Goal: Task Accomplishment & Management: Complete application form

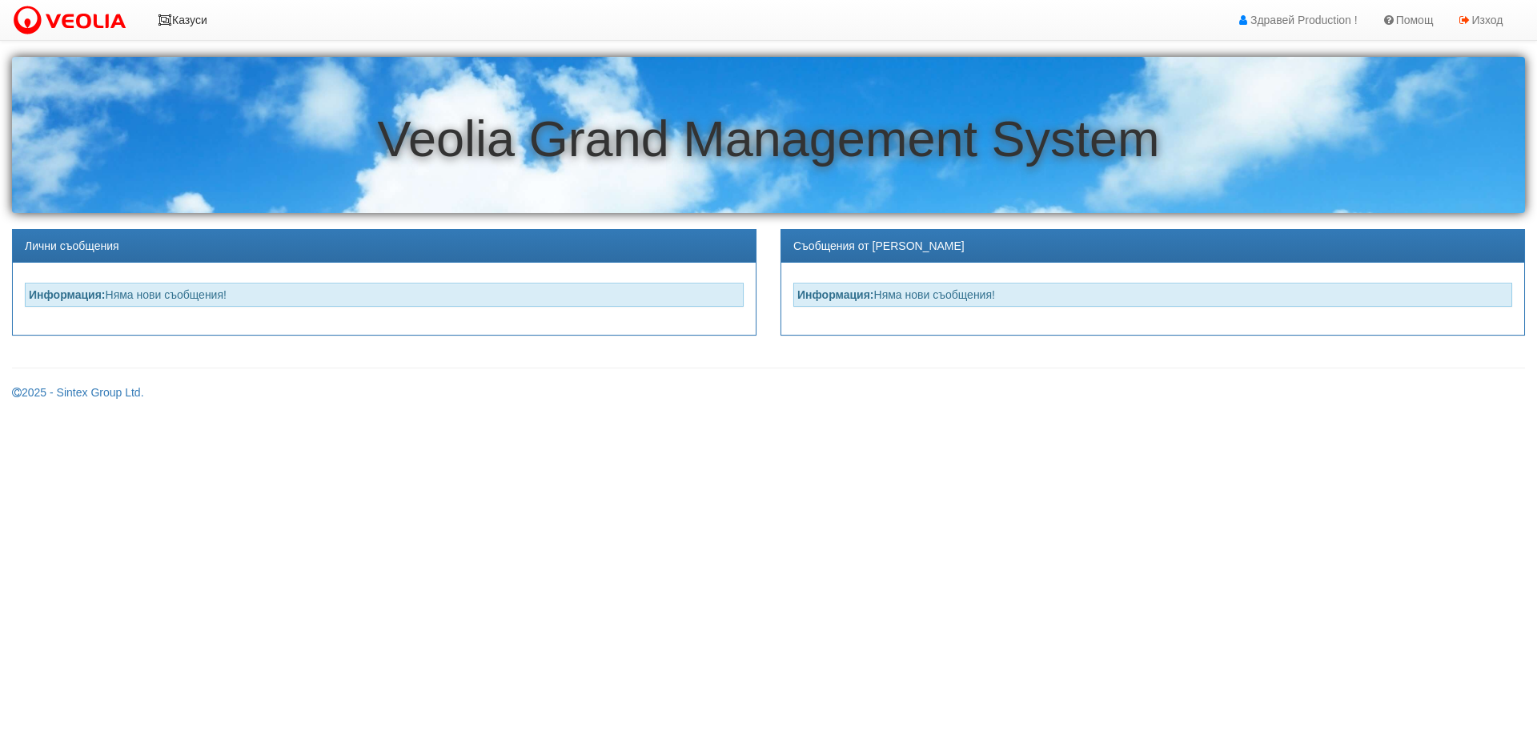
click at [195, 17] on link "Казуси" at bounding box center [183, 20] width 74 height 40
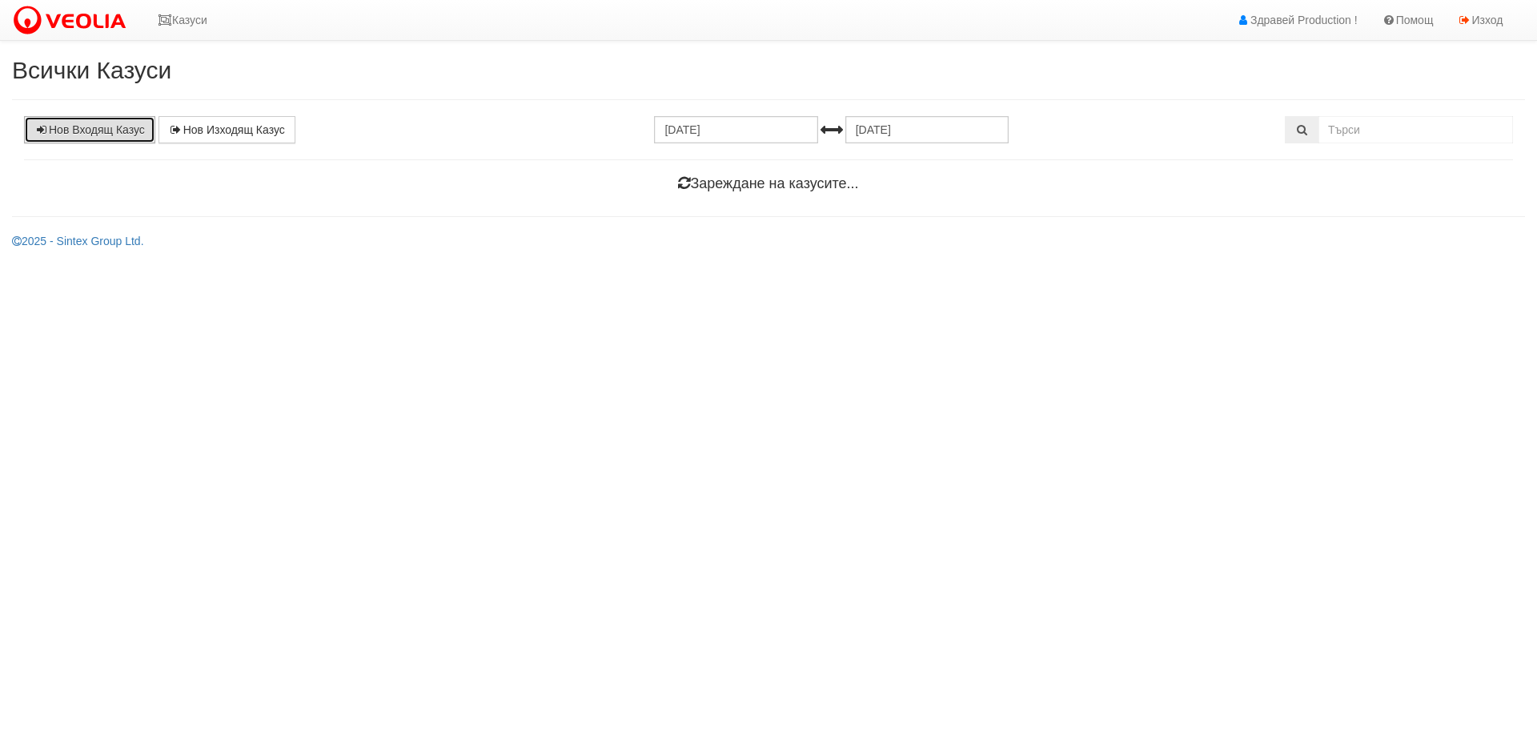
click at [72, 129] on link "Нов Входящ Казус" at bounding box center [89, 129] width 131 height 27
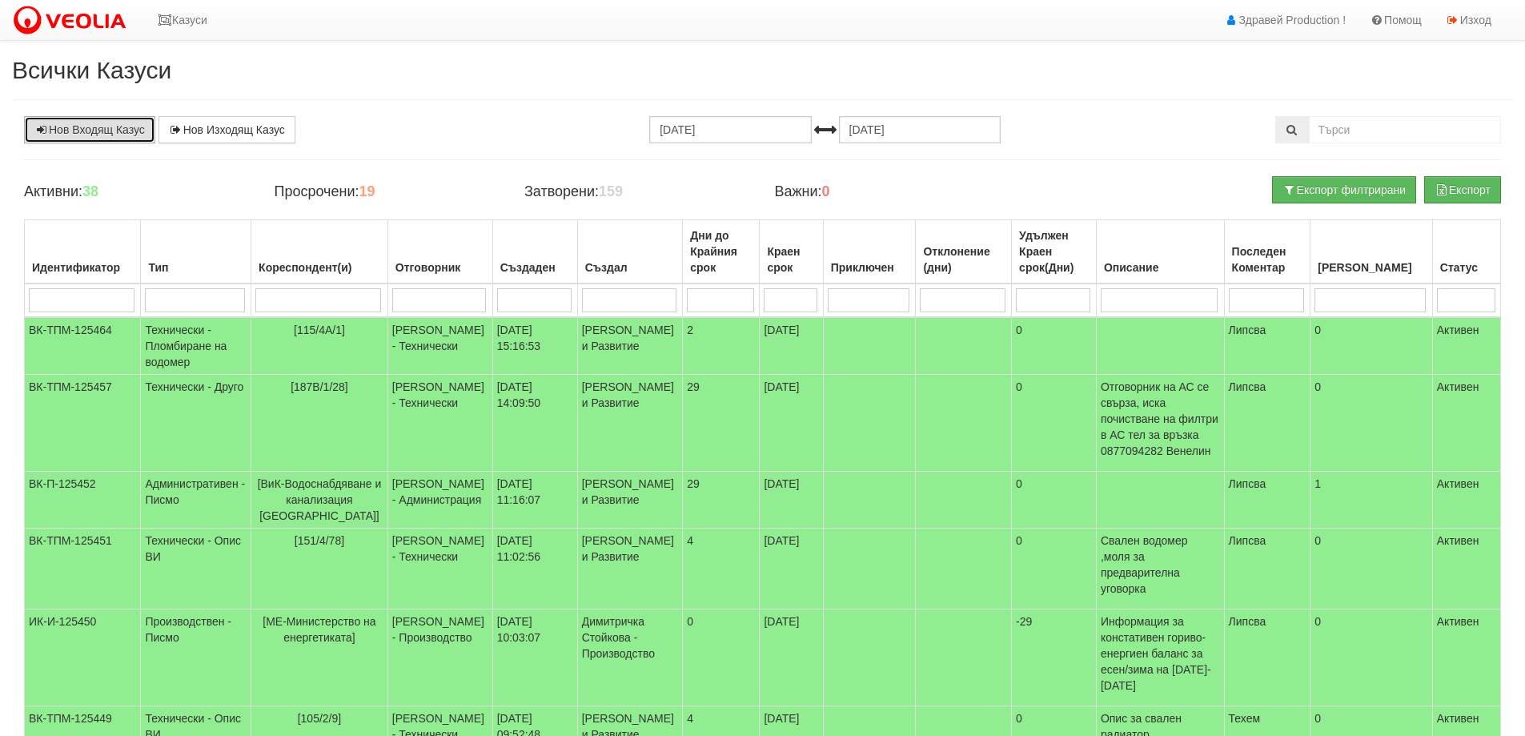
click at [116, 125] on link "Нов Входящ Казус" at bounding box center [89, 129] width 131 height 27
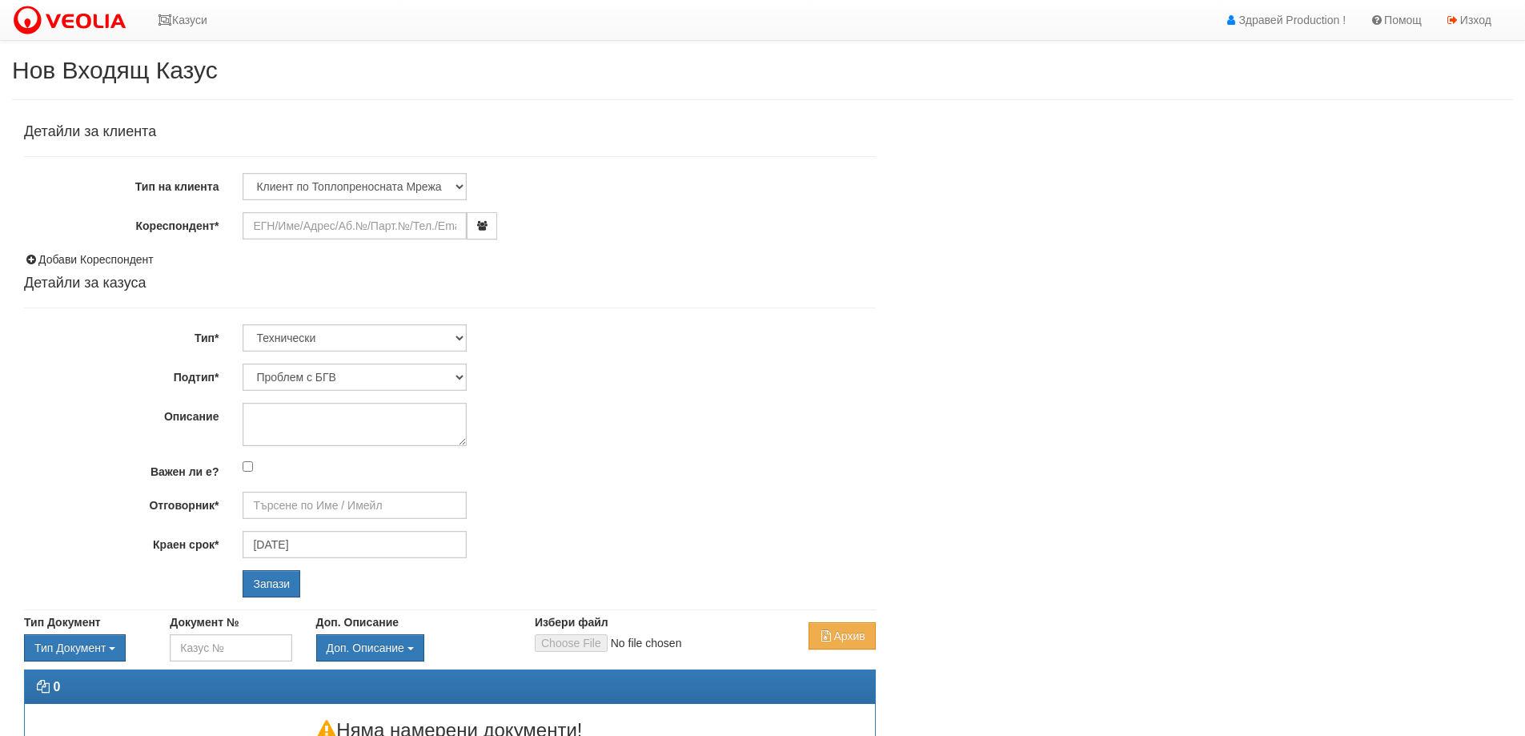
type input "[PERSON_NAME] - Технически"
click at [278, 225] on input "Кореспондент*" at bounding box center [355, 225] width 224 height 27
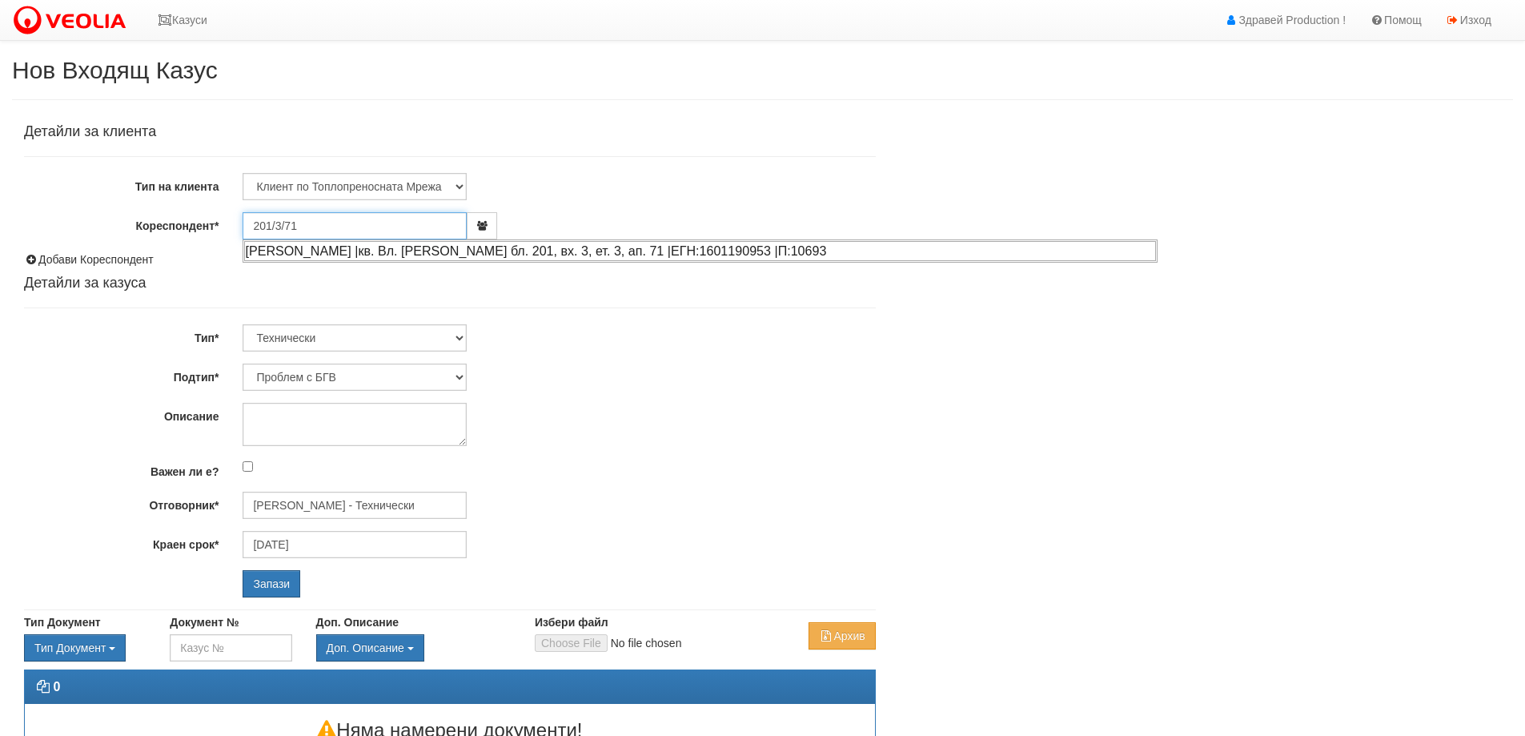
click at [377, 251] on div "[PERSON_NAME] |кв. Вл. [PERSON_NAME] бл. 201, вх. 3, ет. 3, ап. 71 |ЕГН:1601190…" at bounding box center [700, 251] width 912 height 20
type input "[PERSON_NAME]"
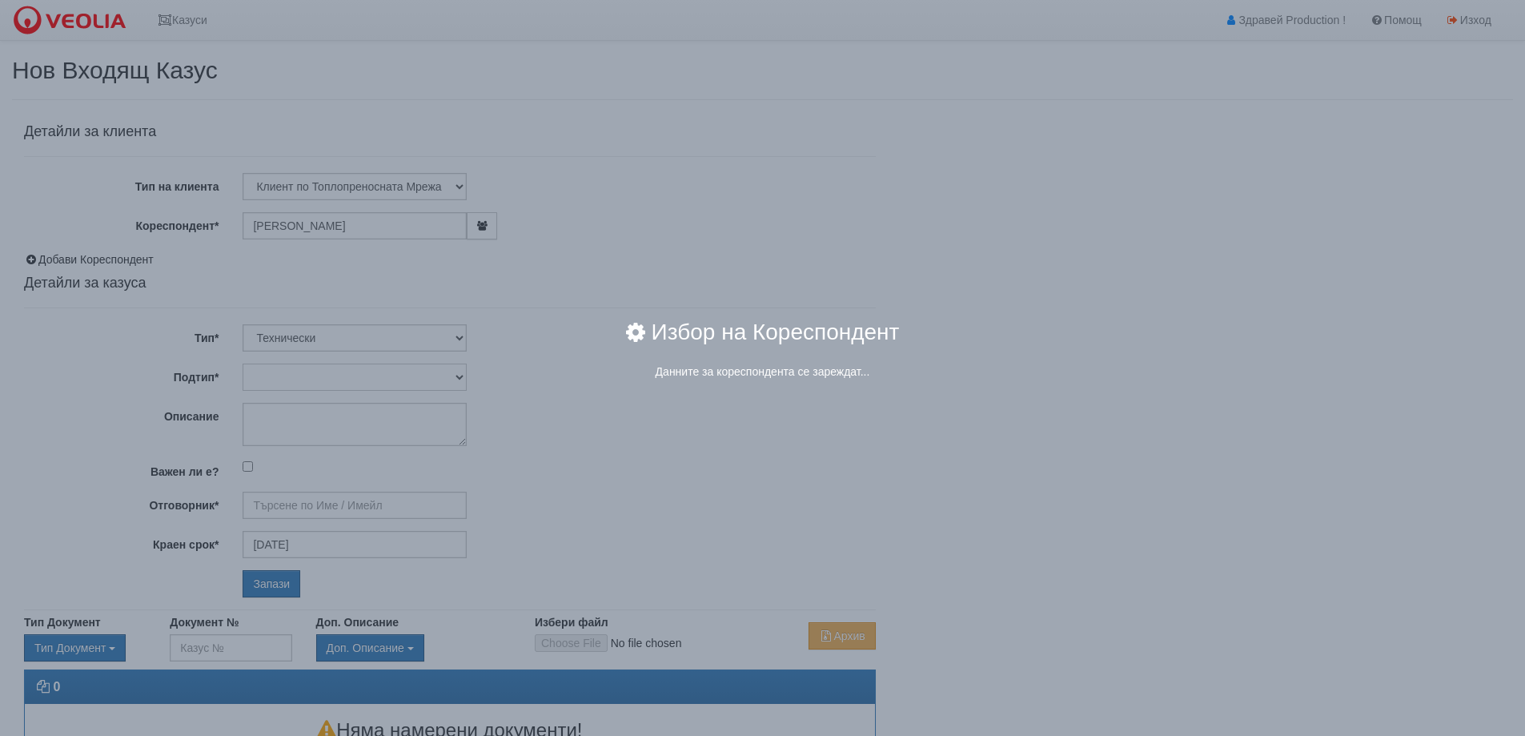
type input "[PERSON_NAME] - Технически"
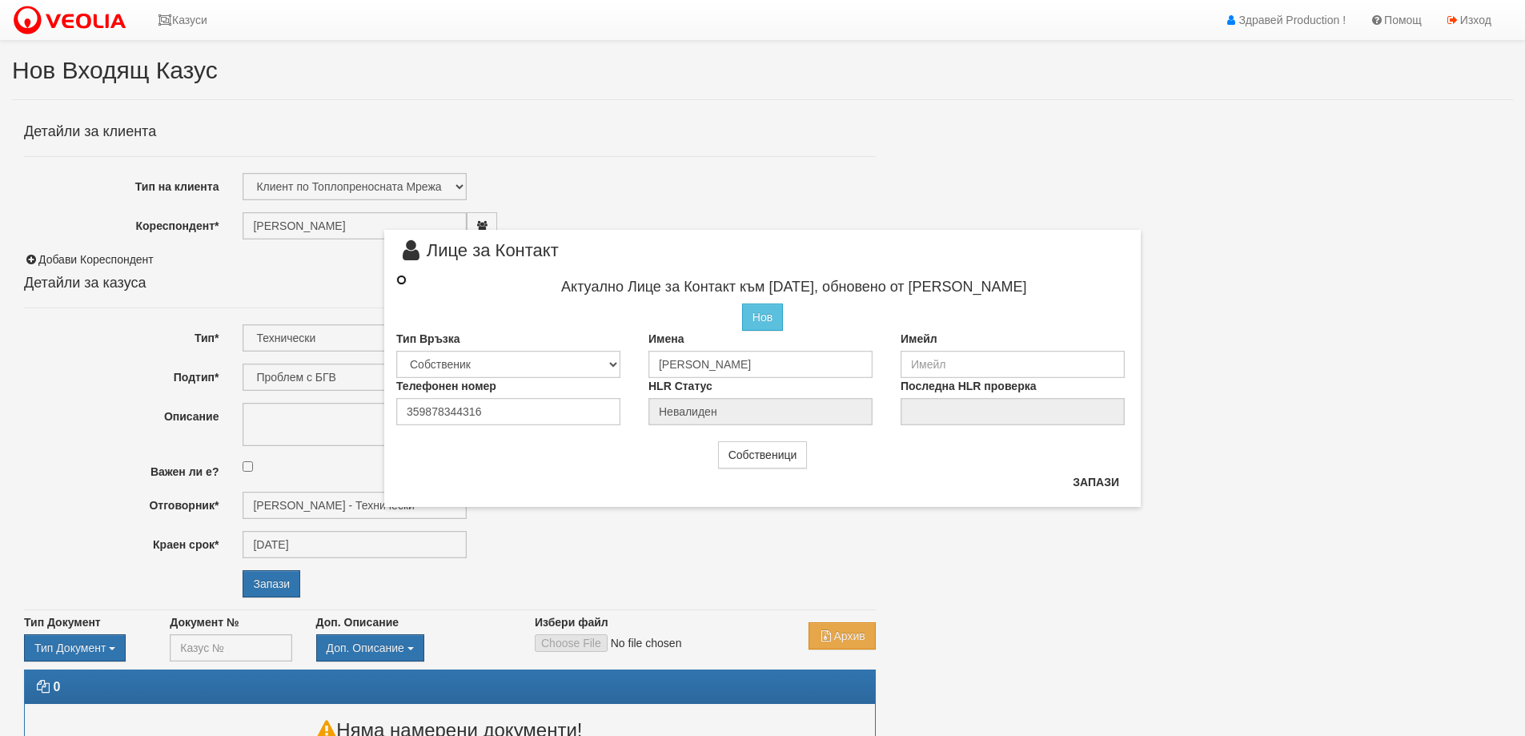
click at [400, 278] on input "radio" at bounding box center [401, 280] width 10 height 10
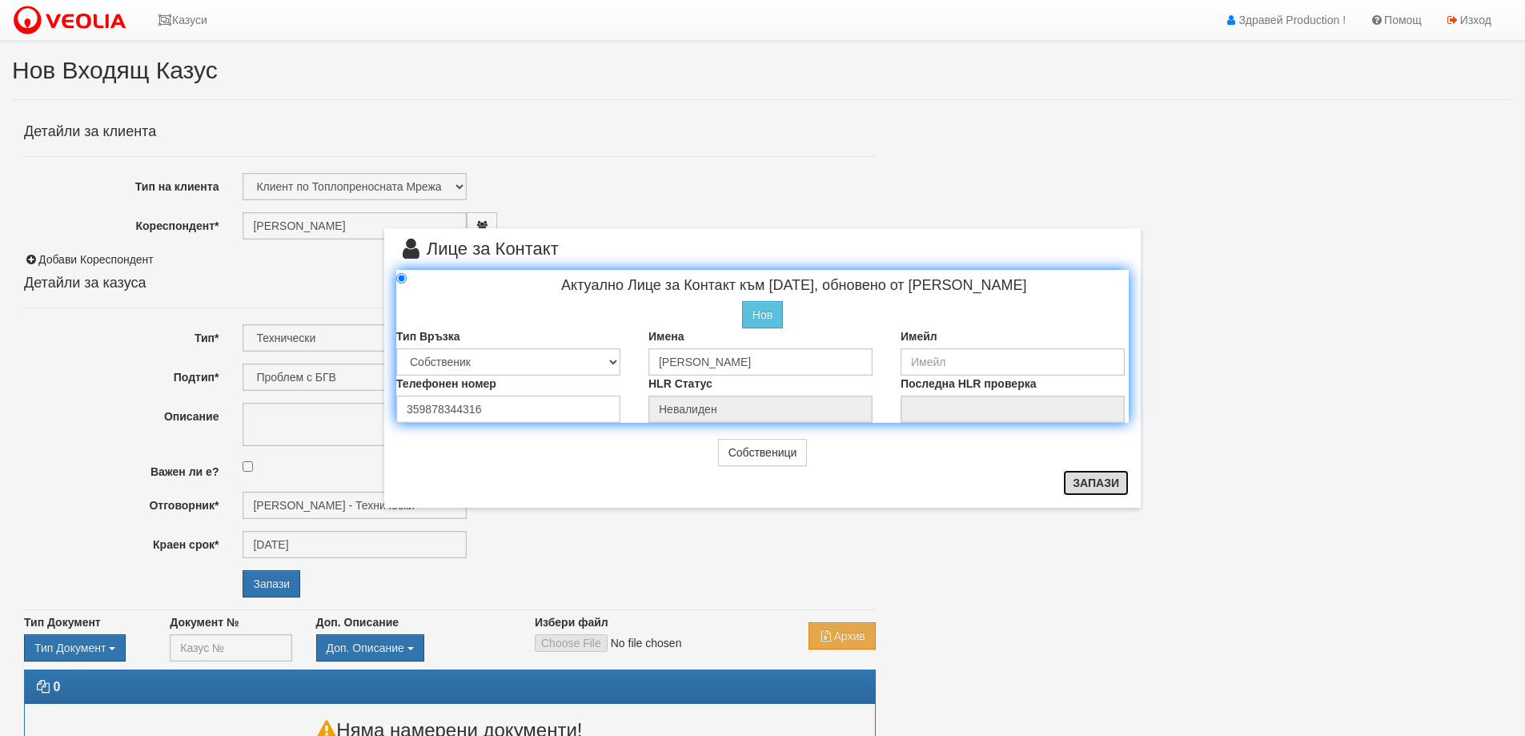
click at [1086, 479] on button "Запази" at bounding box center [1096, 483] width 66 height 26
radio input "true"
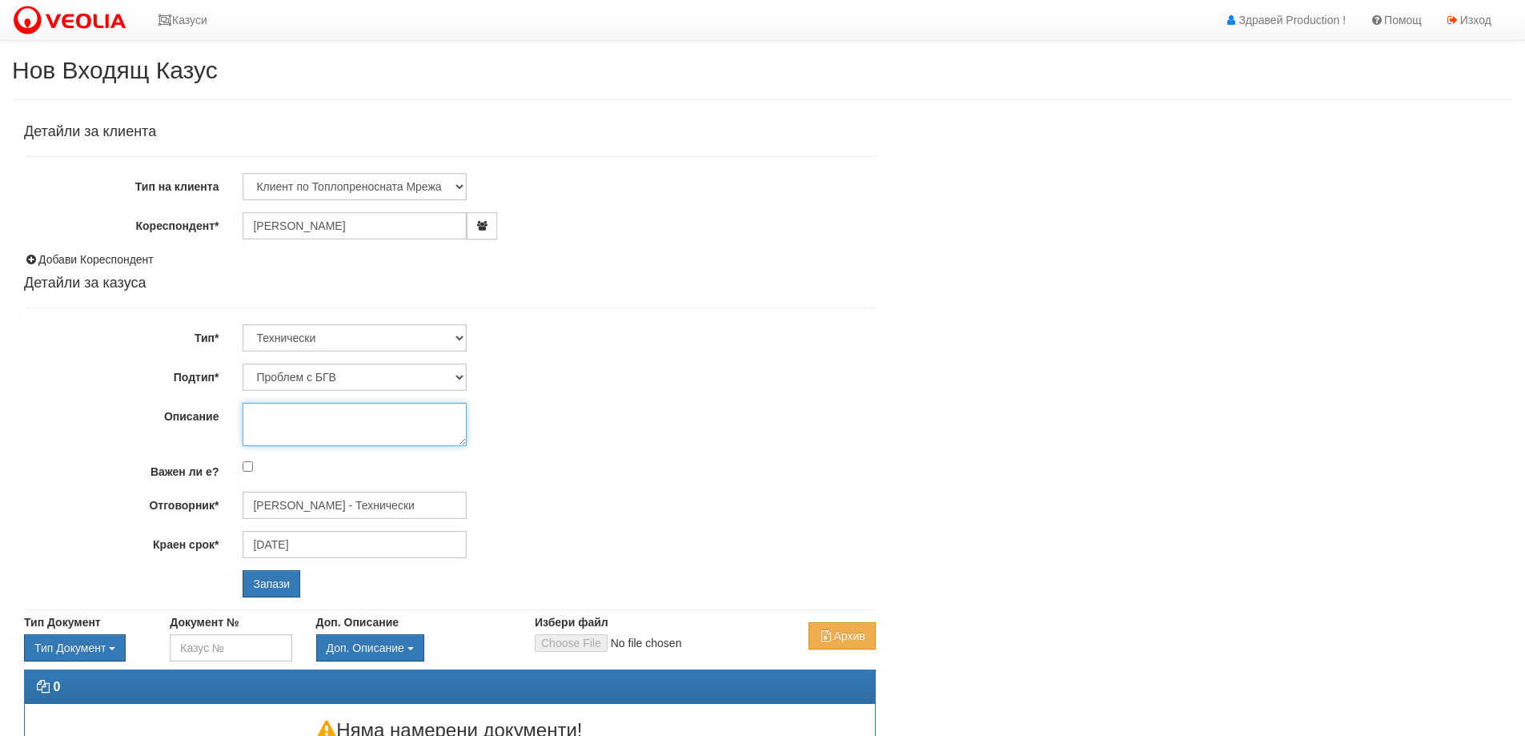
click at [267, 419] on textarea "Описание" at bounding box center [355, 424] width 224 height 43
type textarea "Няма БГВ.Спирала е ВИК вода."
click at [265, 581] on input "Запази" at bounding box center [272, 583] width 58 height 27
click at [287, 231] on input "Кореспондент*" at bounding box center [355, 225] width 224 height 27
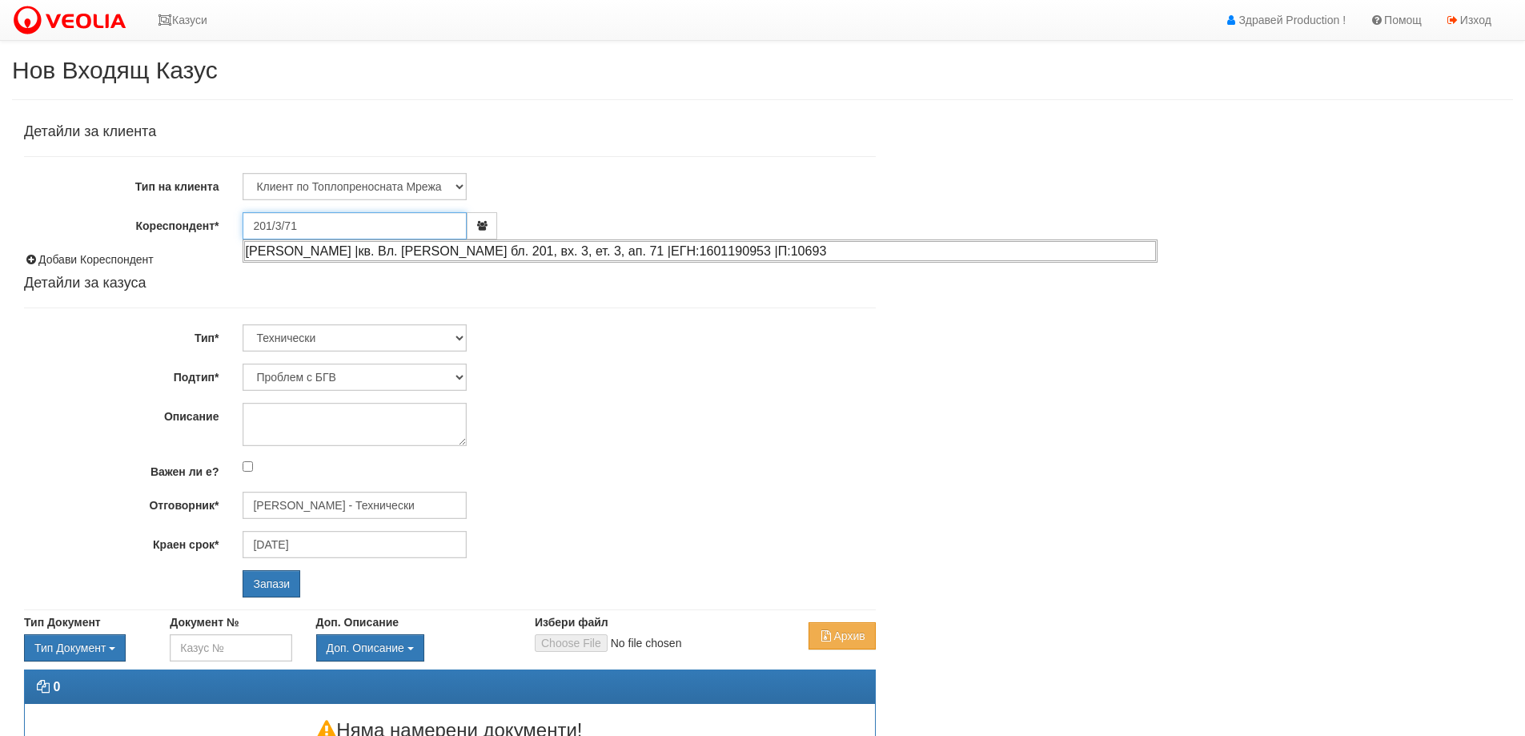
click at [338, 248] on div "ЙОВКА БОЙЧЕВА КУРТЕВА |кв. Вл. Варненчик бл. 201, вх. 3, ет. 3, ап. 71 |ЕГН:160…" at bounding box center [700, 251] width 912 height 20
type input "Ивайло Витлиянов"
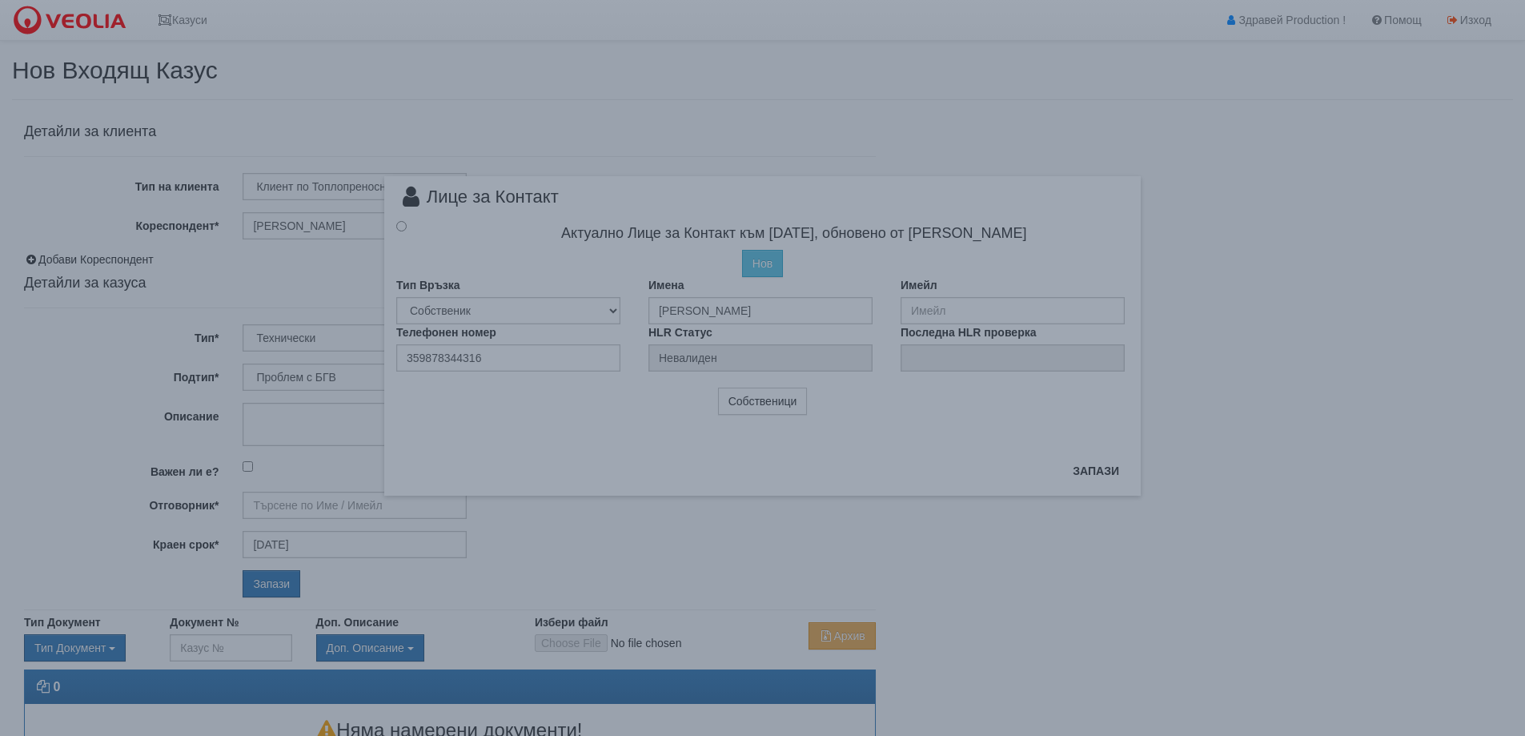
type input "Дончо Дончев - Технически"
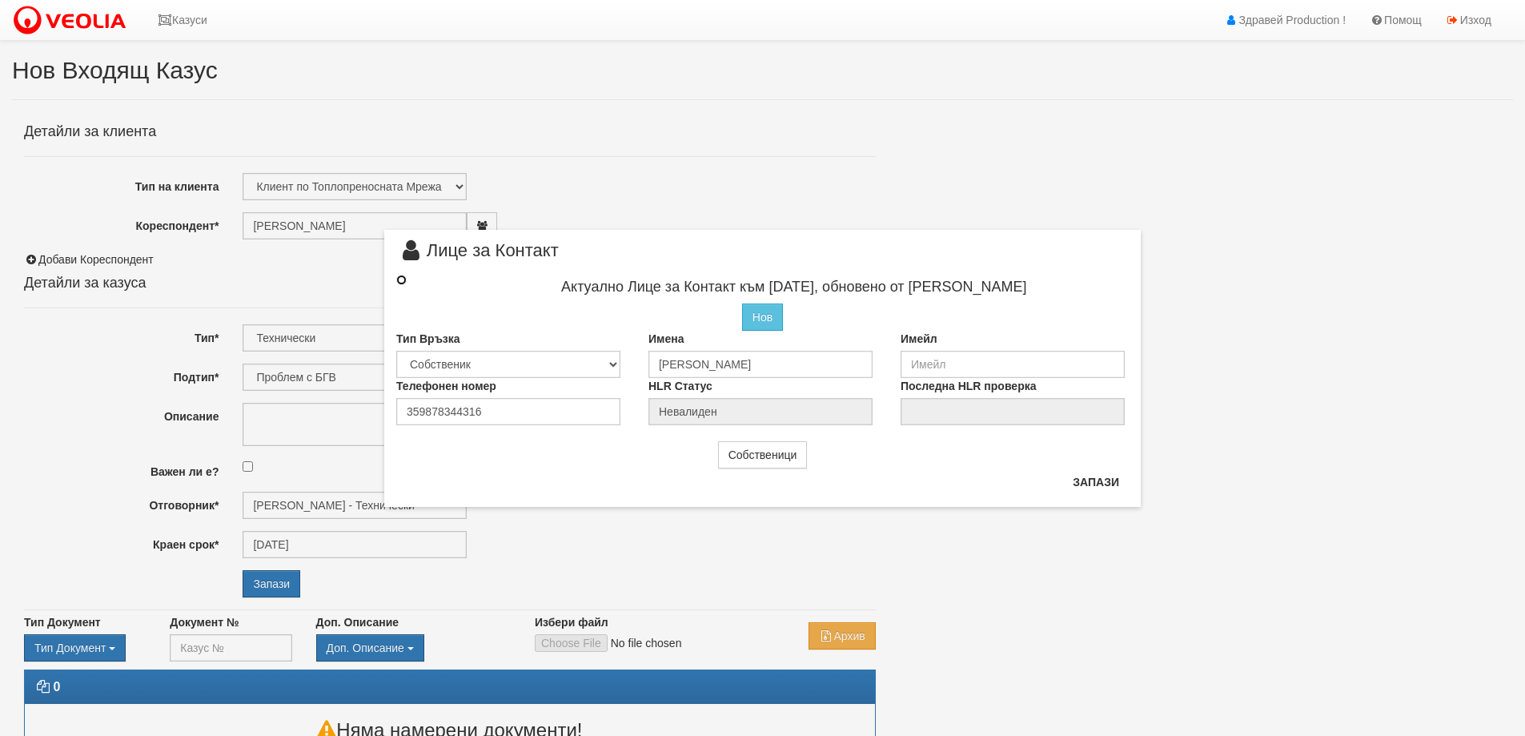
click at [403, 283] on input "radio" at bounding box center [401, 280] width 10 height 10
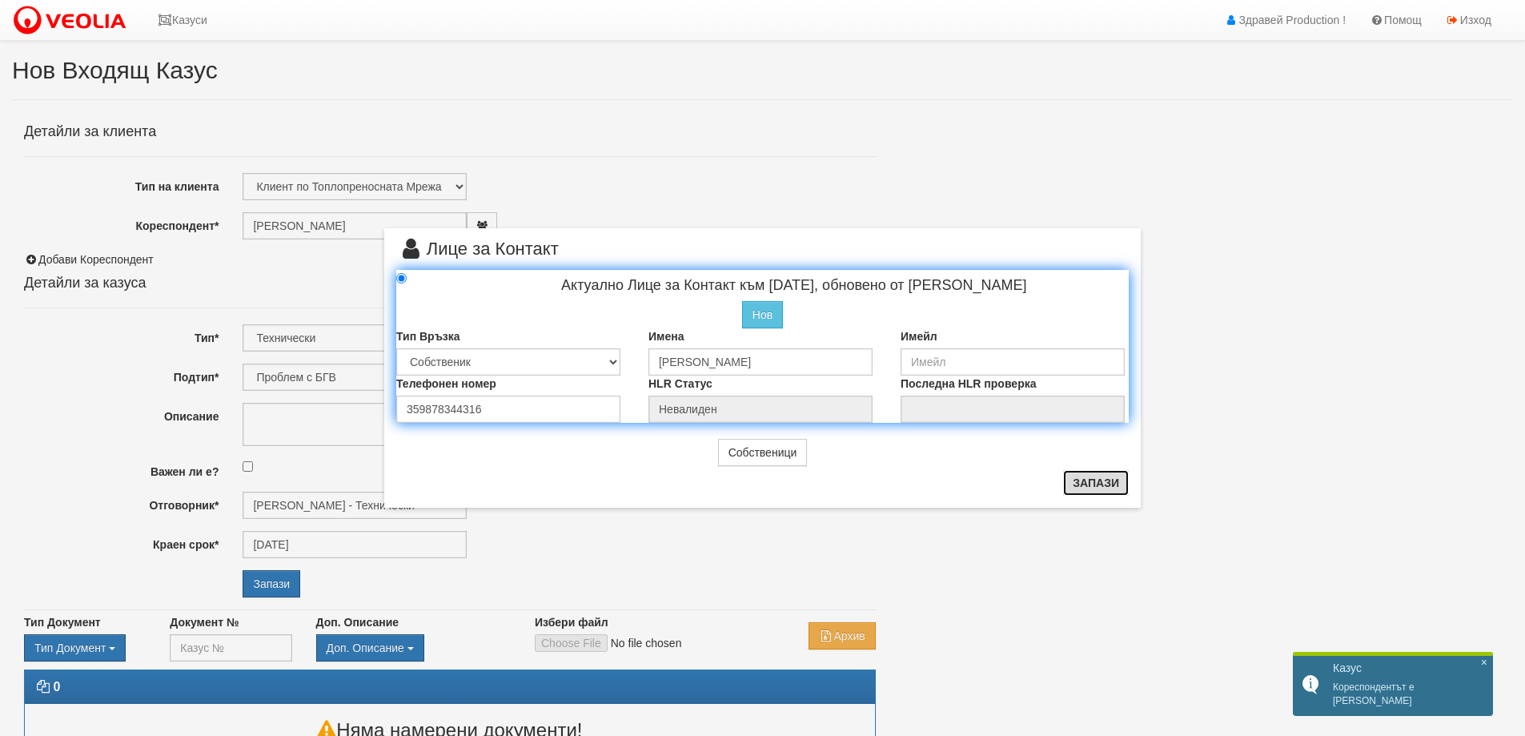
click at [1109, 486] on button "Запази" at bounding box center [1096, 483] width 66 height 26
radio input "true"
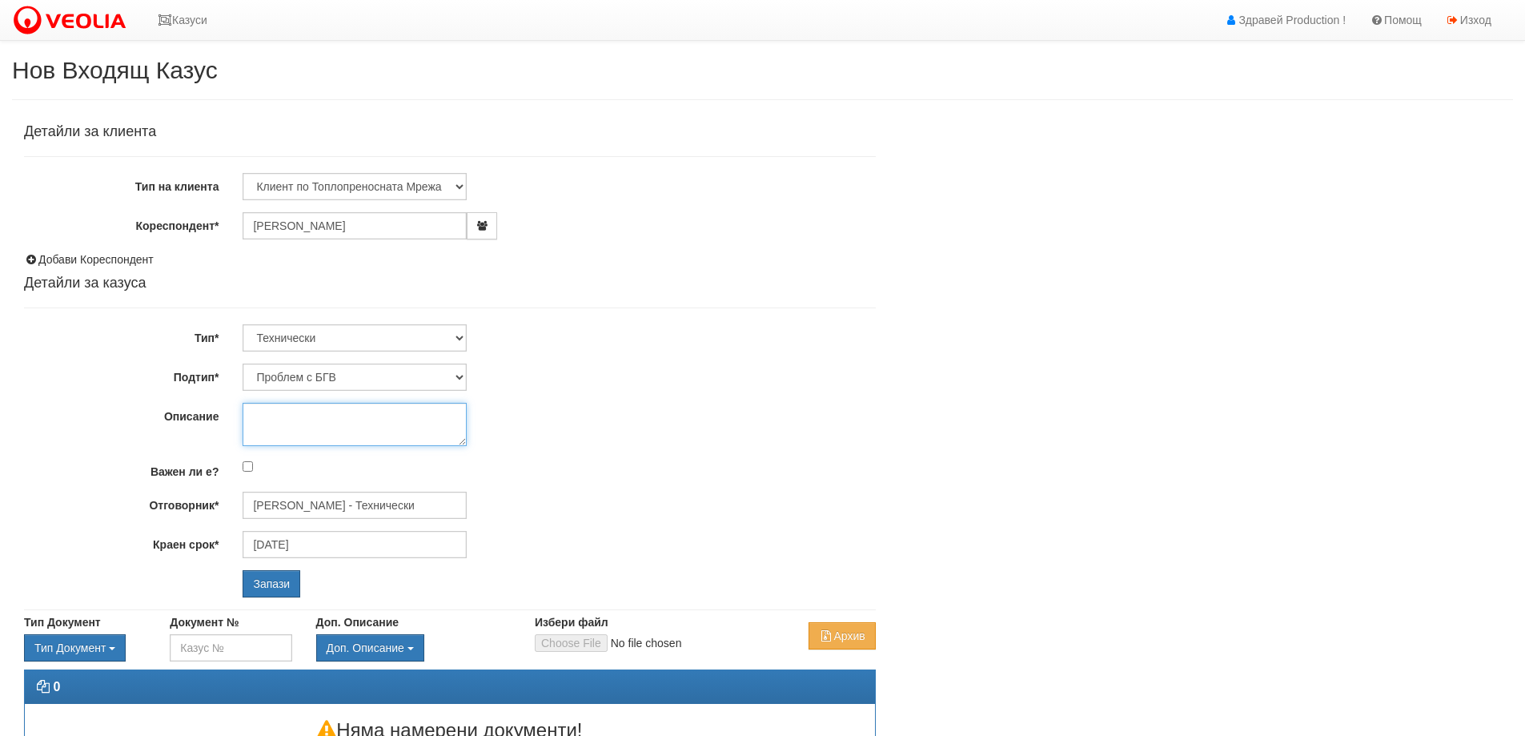
click at [259, 412] on textarea "Описание" at bounding box center [355, 424] width 224 height 43
type textarea "Няма БГВ.Спирала е ВИК вода."
click at [267, 577] on input "Запази" at bounding box center [272, 583] width 58 height 27
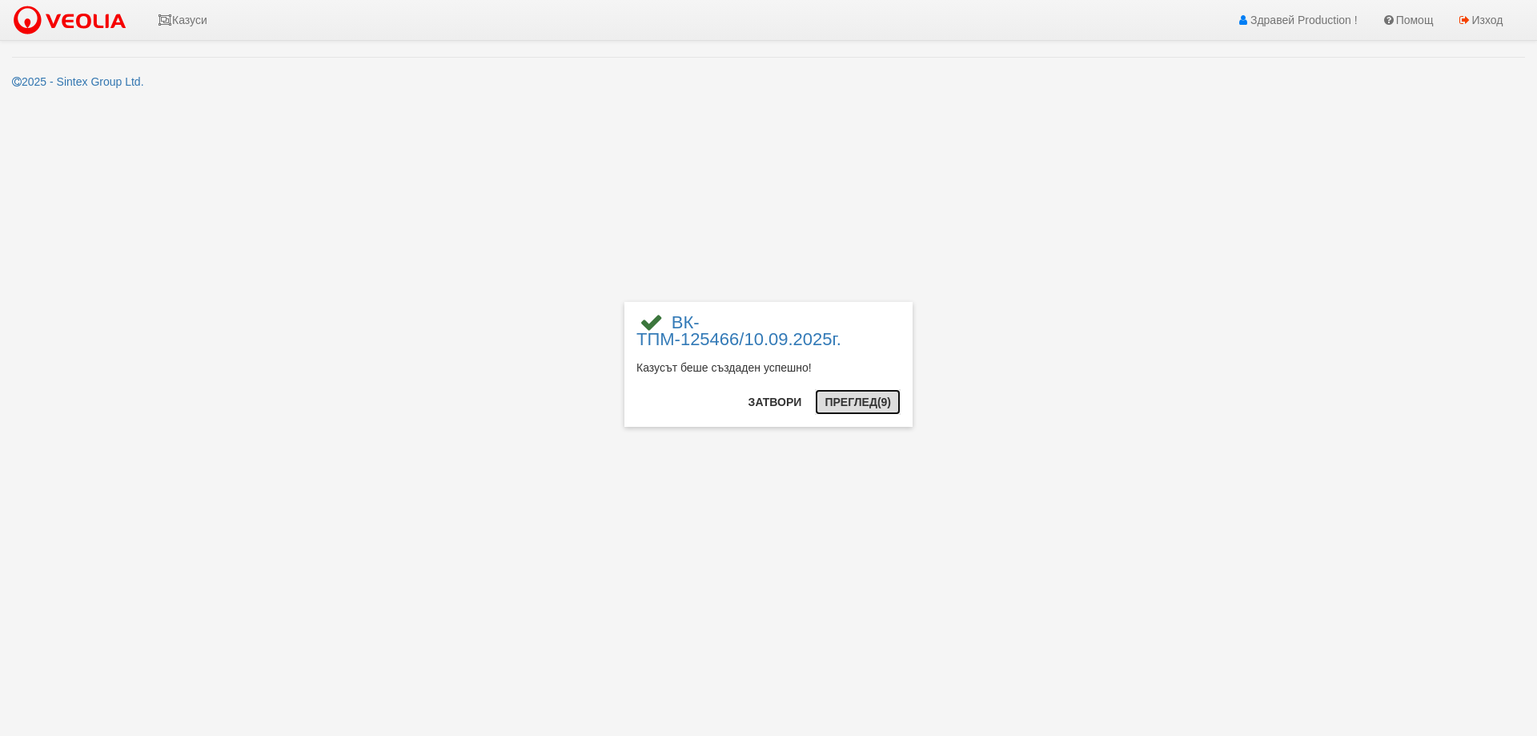
click at [854, 401] on button "Преглед (9)" at bounding box center [858, 402] width 86 height 26
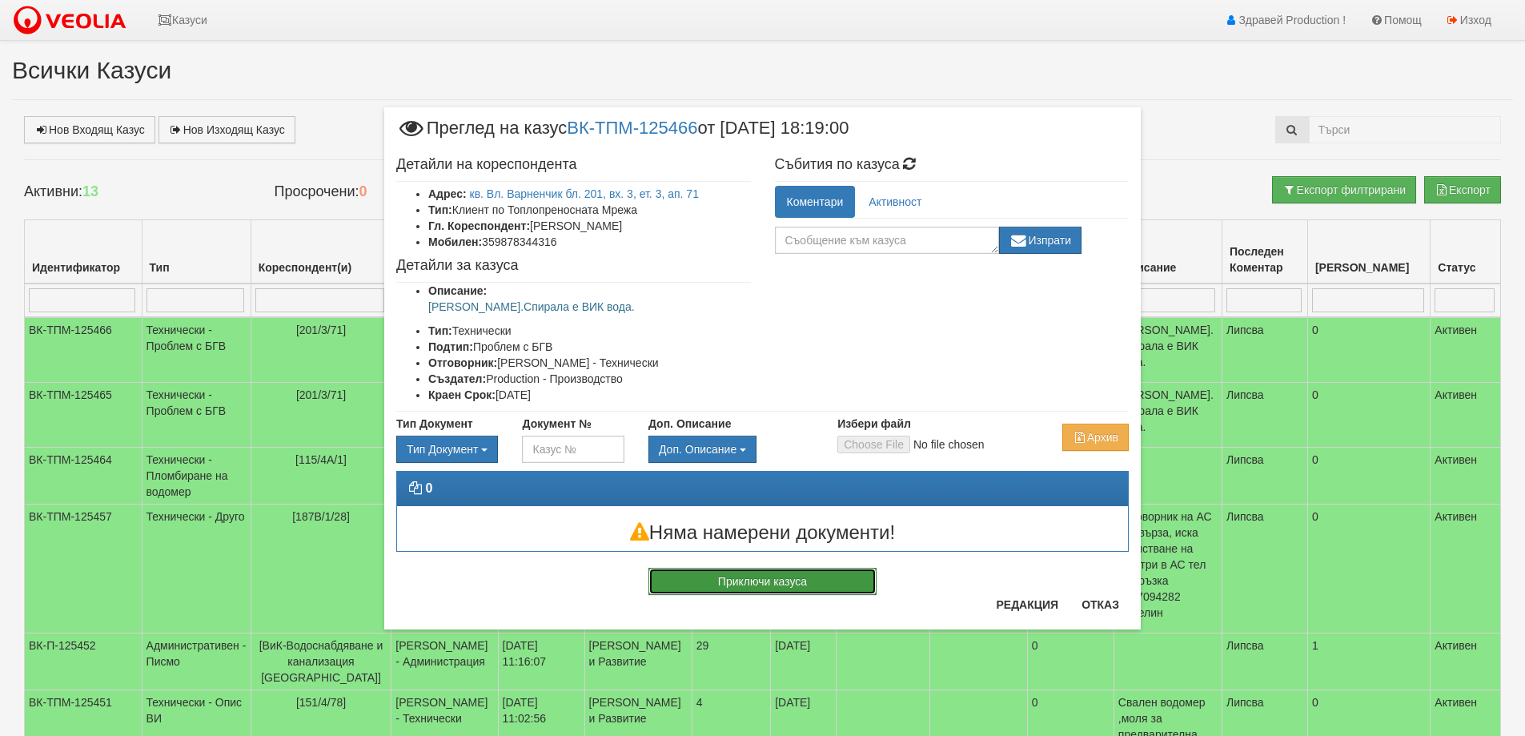
click at [761, 574] on button "Приключи казуса" at bounding box center [763, 581] width 228 height 27
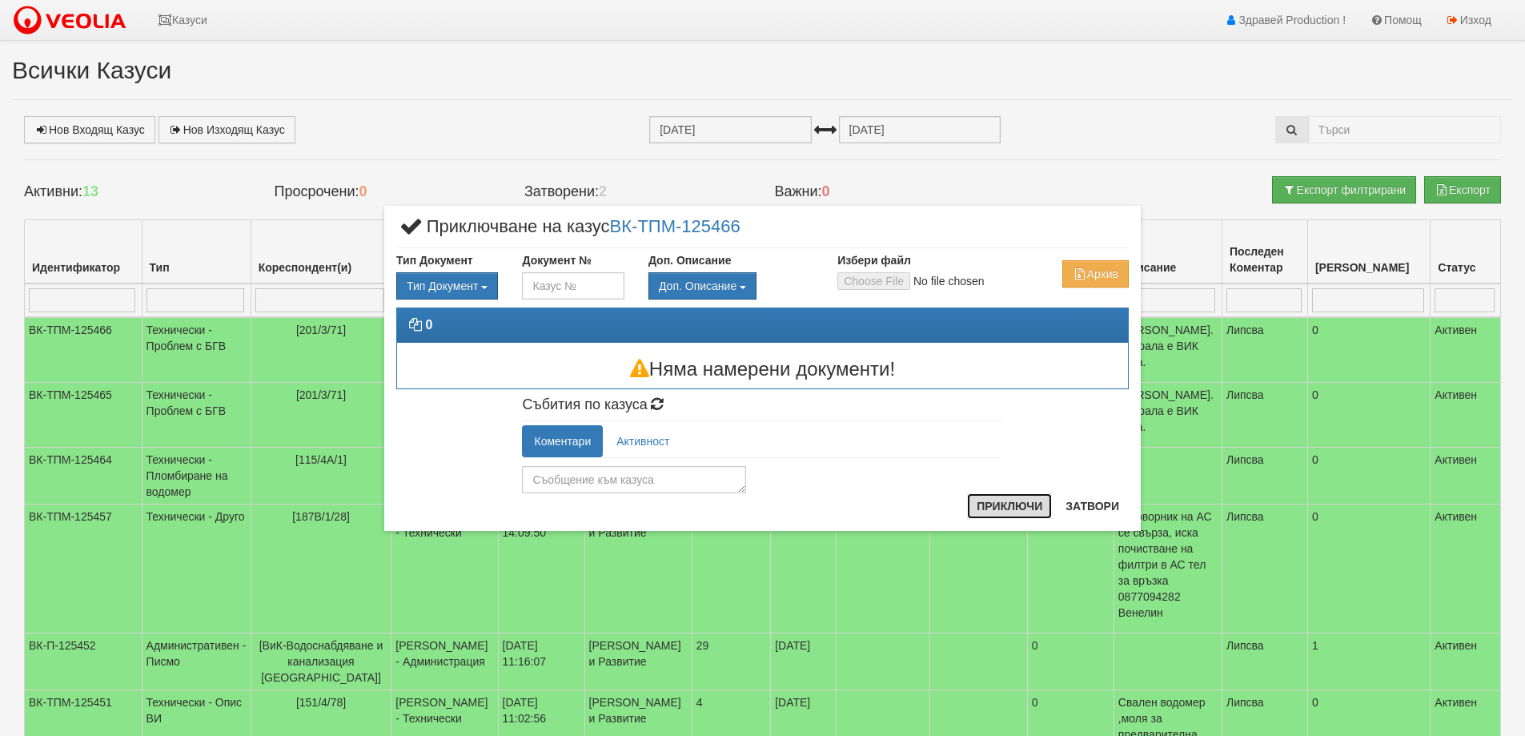
click at [1021, 496] on button "Приключи" at bounding box center [1009, 506] width 85 height 26
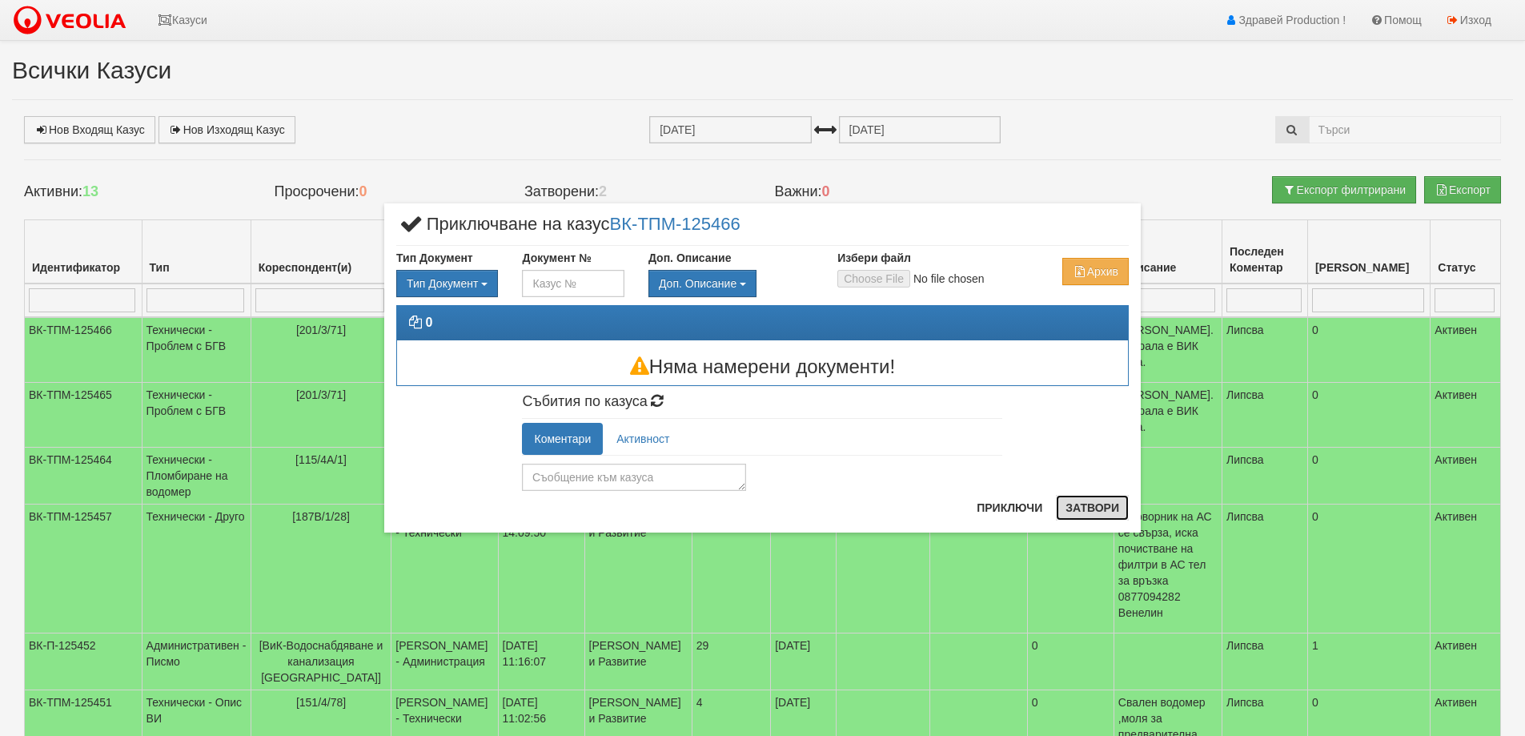
click at [1083, 509] on button "Затвори" at bounding box center [1092, 508] width 73 height 26
